Goal: Information Seeking & Learning: Check status

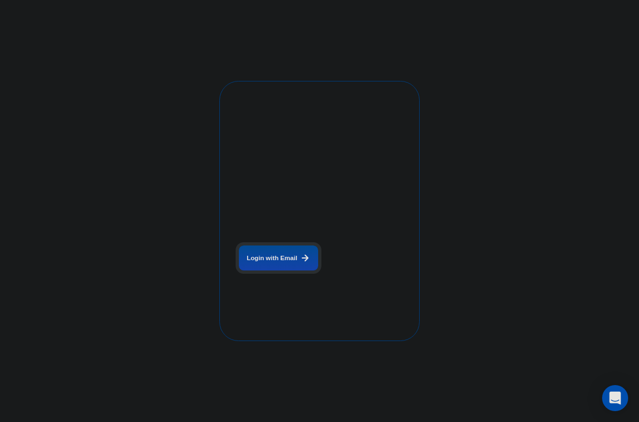
click at [349, 269] on div "The next generation of lead generation. [PERSON_NAME] CEO Digital Agency Previo…" at bounding box center [400, 210] width 102 height 239
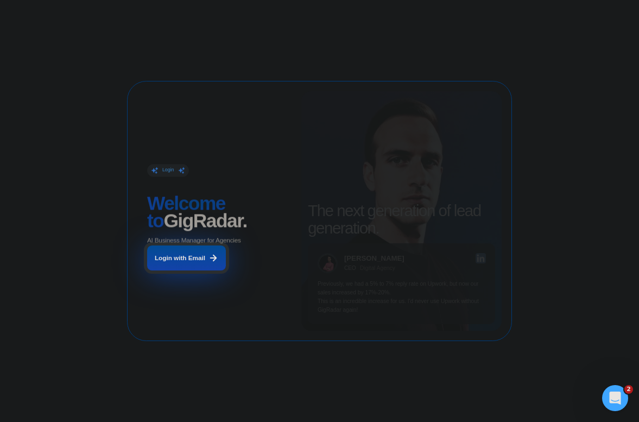
drag, startPoint x: 206, startPoint y: 256, endPoint x: 199, endPoint y: 255, distance: 6.6
click at [199, 255] on button "Login with Email" at bounding box center [186, 257] width 79 height 25
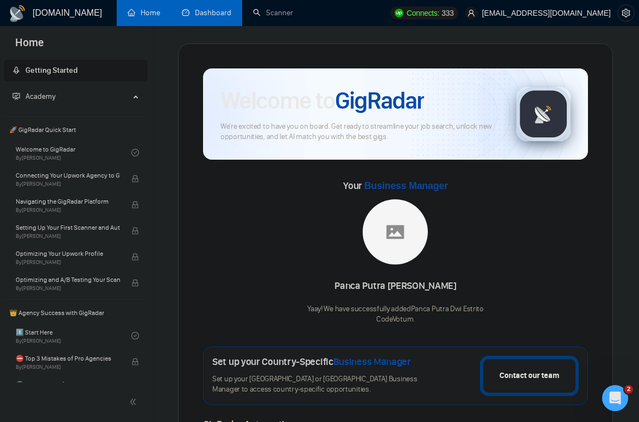
click at [199, 16] on link "Dashboard" at bounding box center [206, 12] width 49 height 9
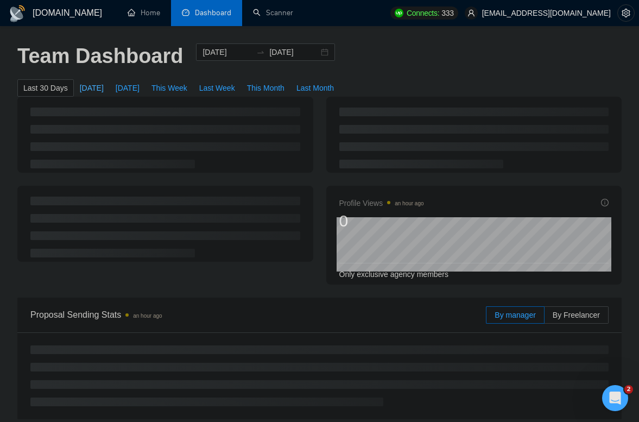
click at [79, 86] on button "[DATE]" at bounding box center [92, 87] width 36 height 17
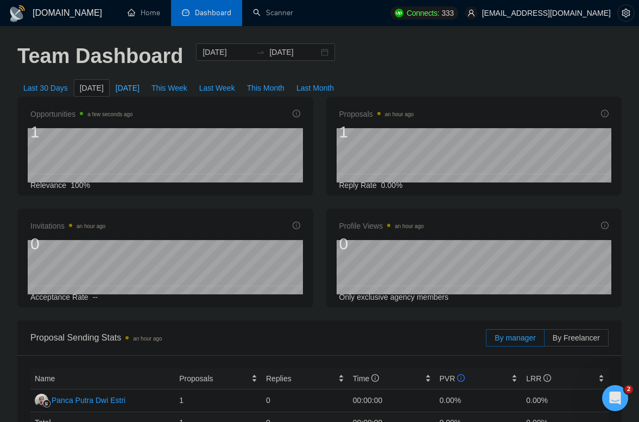
click at [119, 85] on span "[DATE]" at bounding box center [128, 88] width 24 height 12
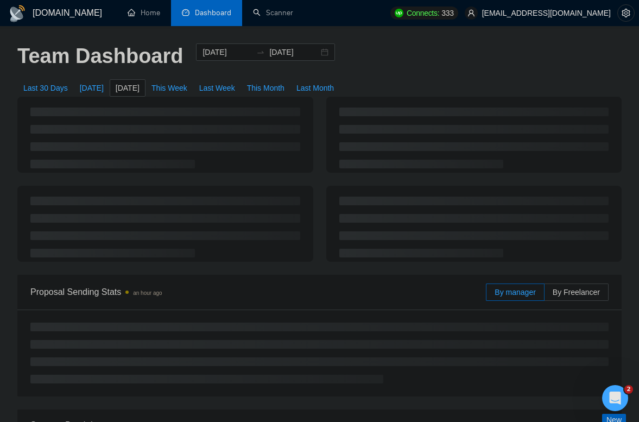
type input "[DATE]"
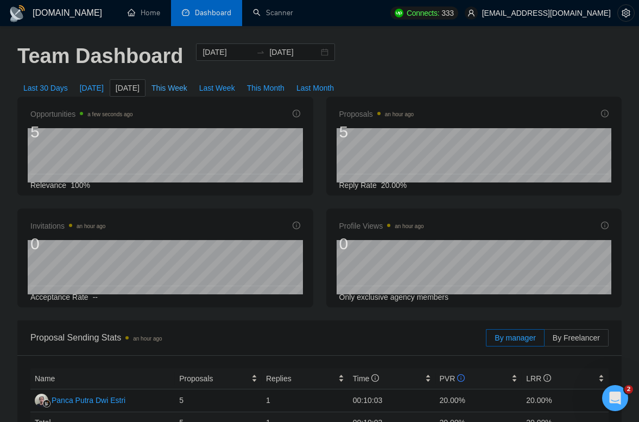
click at [175, 92] on span "This Week" at bounding box center [169, 88] width 36 height 12
type input "[DATE]"
click at [222, 89] on span "Last Week" at bounding box center [217, 88] width 36 height 12
type input "[DATE]"
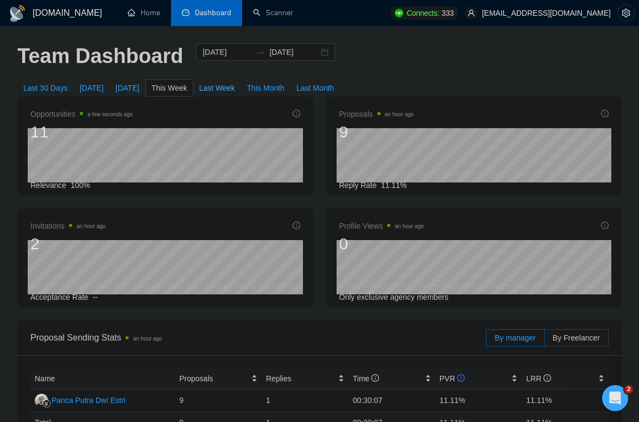
type input "[DATE]"
click at [285, 89] on span "This Month" at bounding box center [265, 88] width 37 height 12
type input "[DATE]"
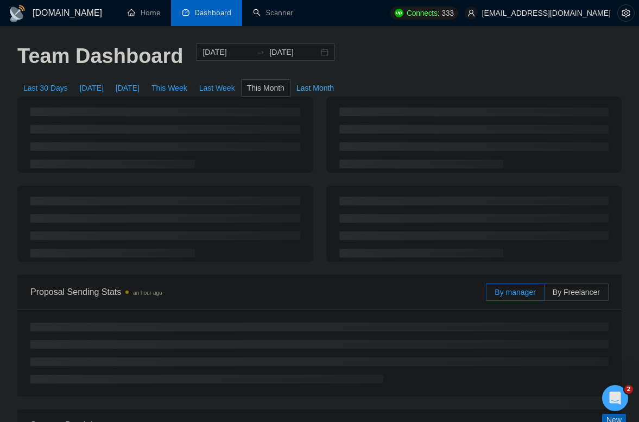
click at [318, 86] on span "Last Month" at bounding box center [314, 88] width 37 height 12
type input "[DATE]"
